Goal: Information Seeking & Learning: Learn about a topic

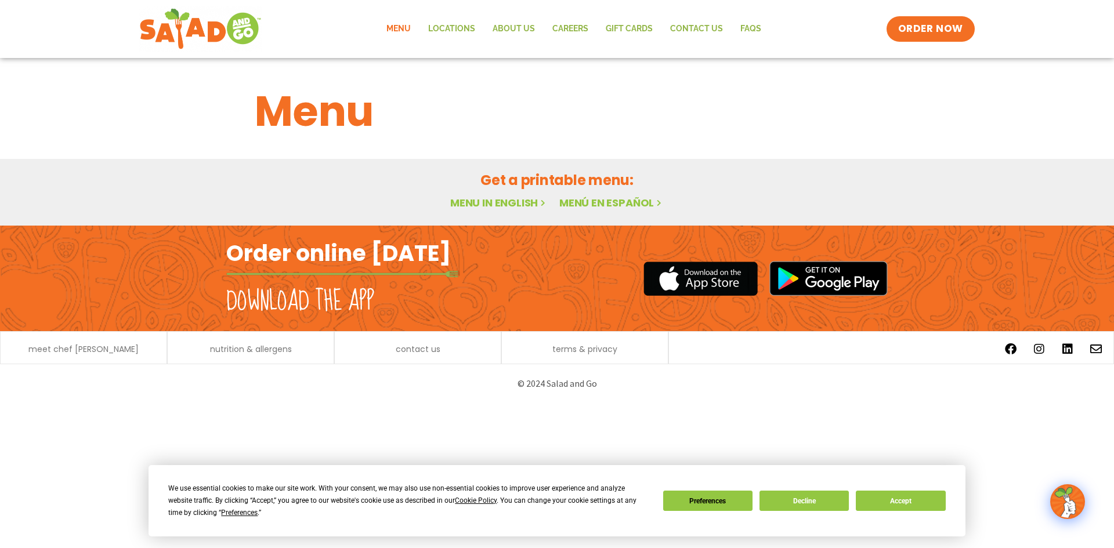
click at [400, 28] on link "Menu" at bounding box center [399, 29] width 42 height 27
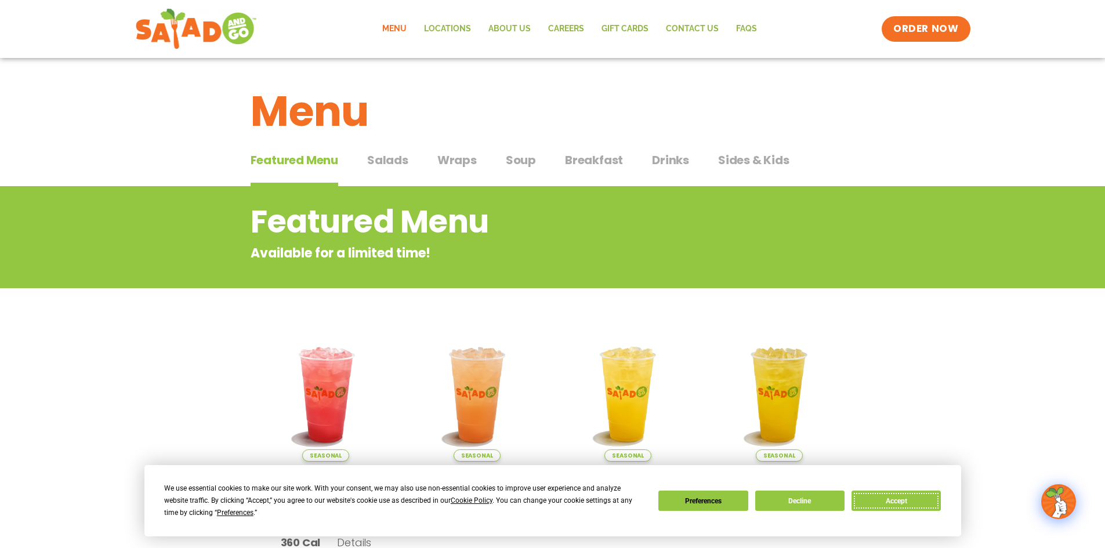
click at [913, 504] on button "Accept" at bounding box center [896, 501] width 89 height 20
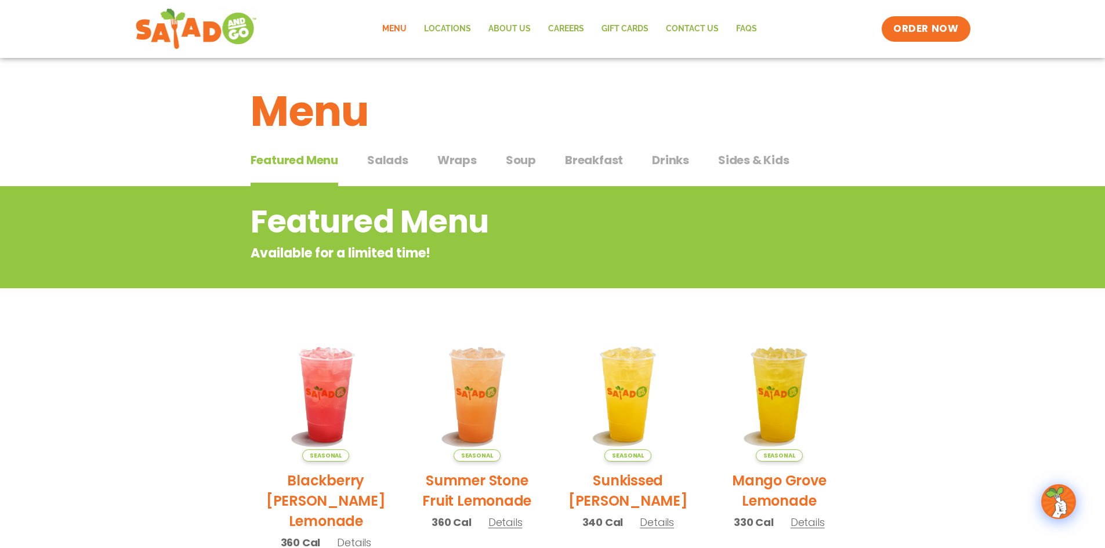
click at [388, 153] on span "Salads" at bounding box center [387, 159] width 41 height 17
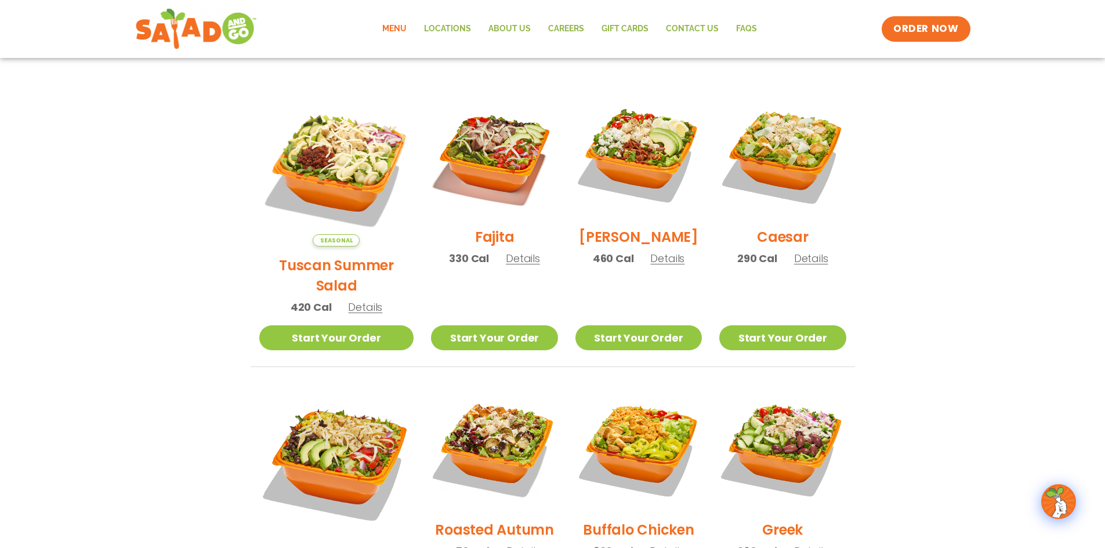
scroll to position [174, 0]
